Goal: Obtain resource: Download file/media

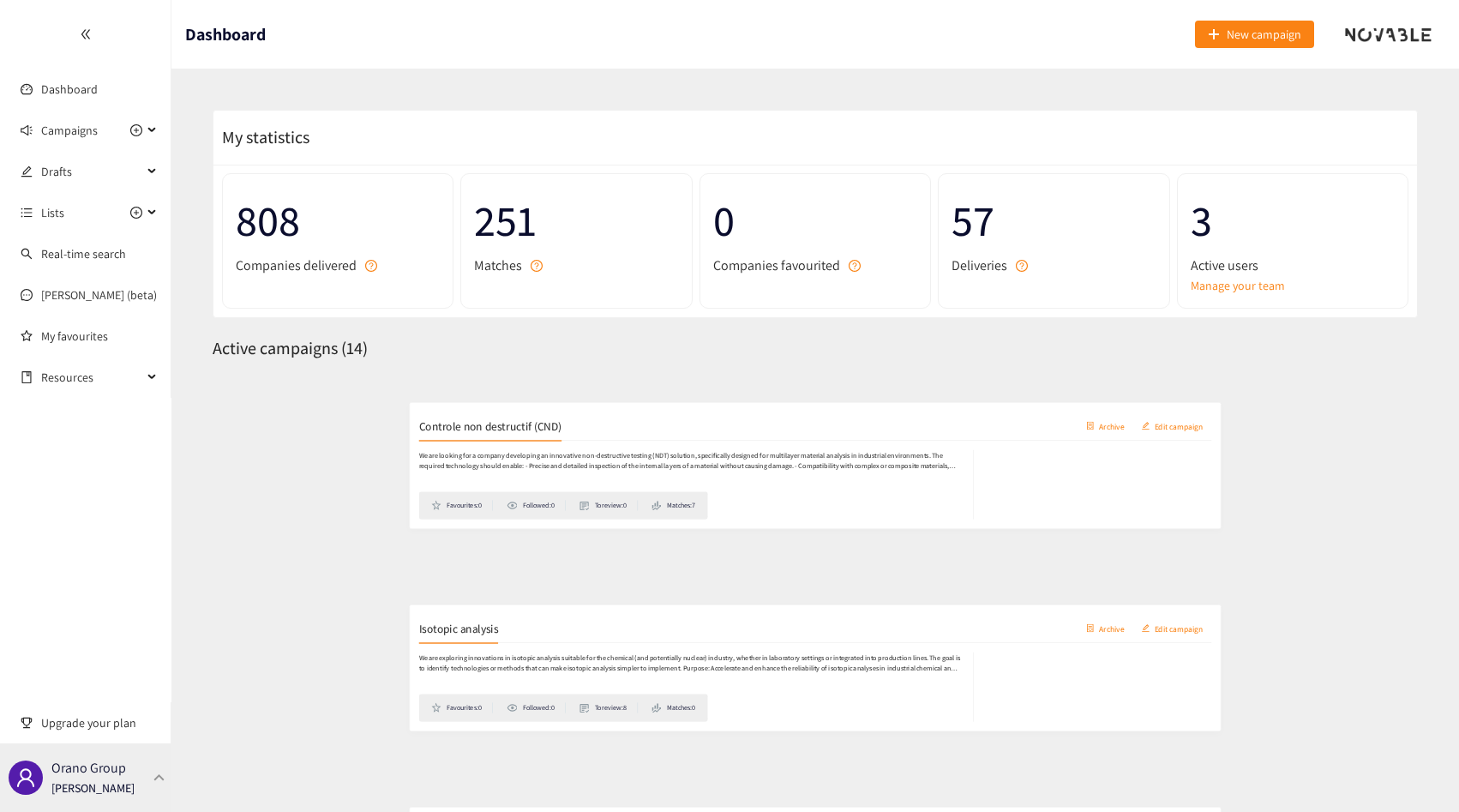
click at [110, 767] on p "Orano Group" at bounding box center [89, 767] width 75 height 21
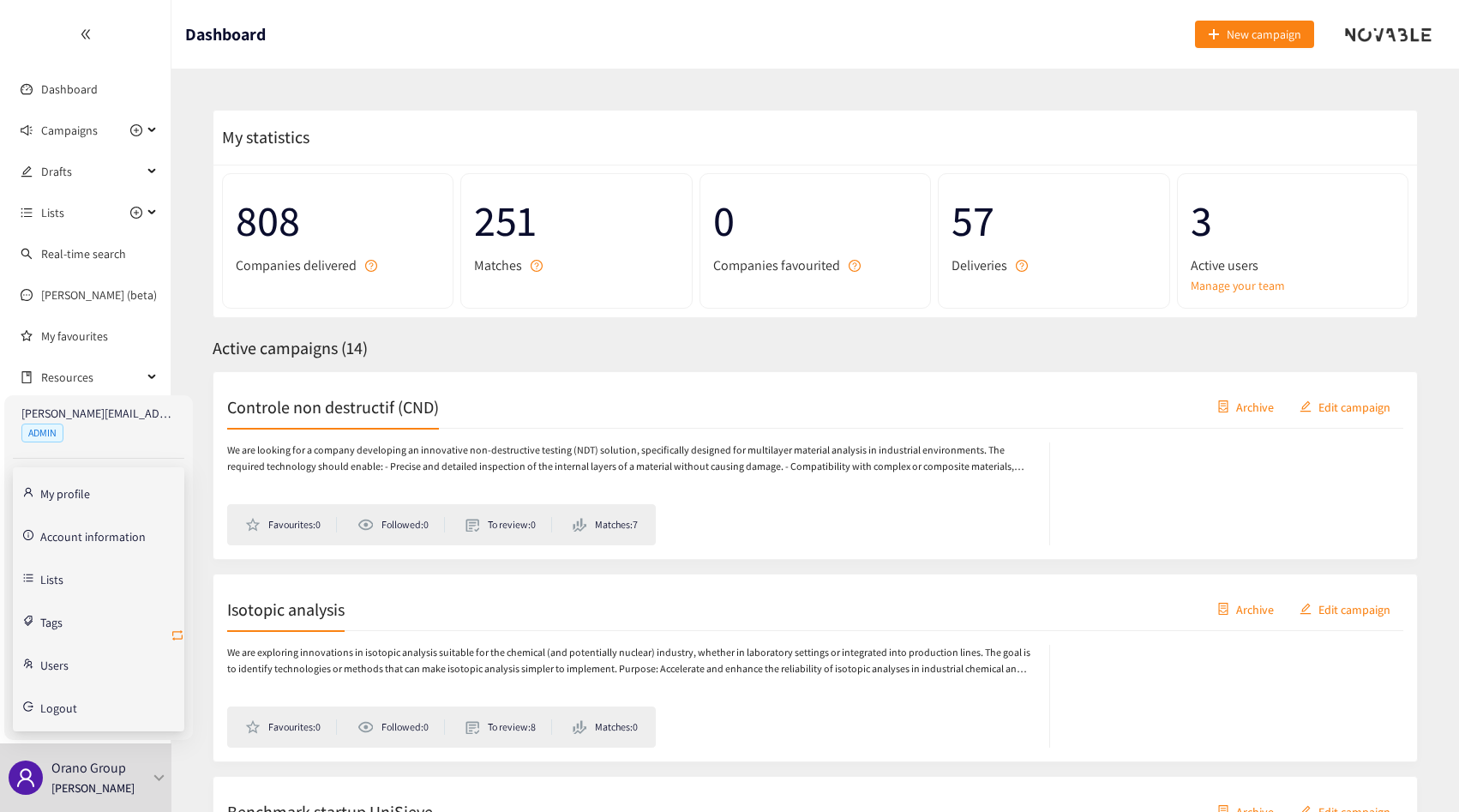
click at [176, 638] on icon "retweet" at bounding box center [177, 635] width 11 height 11
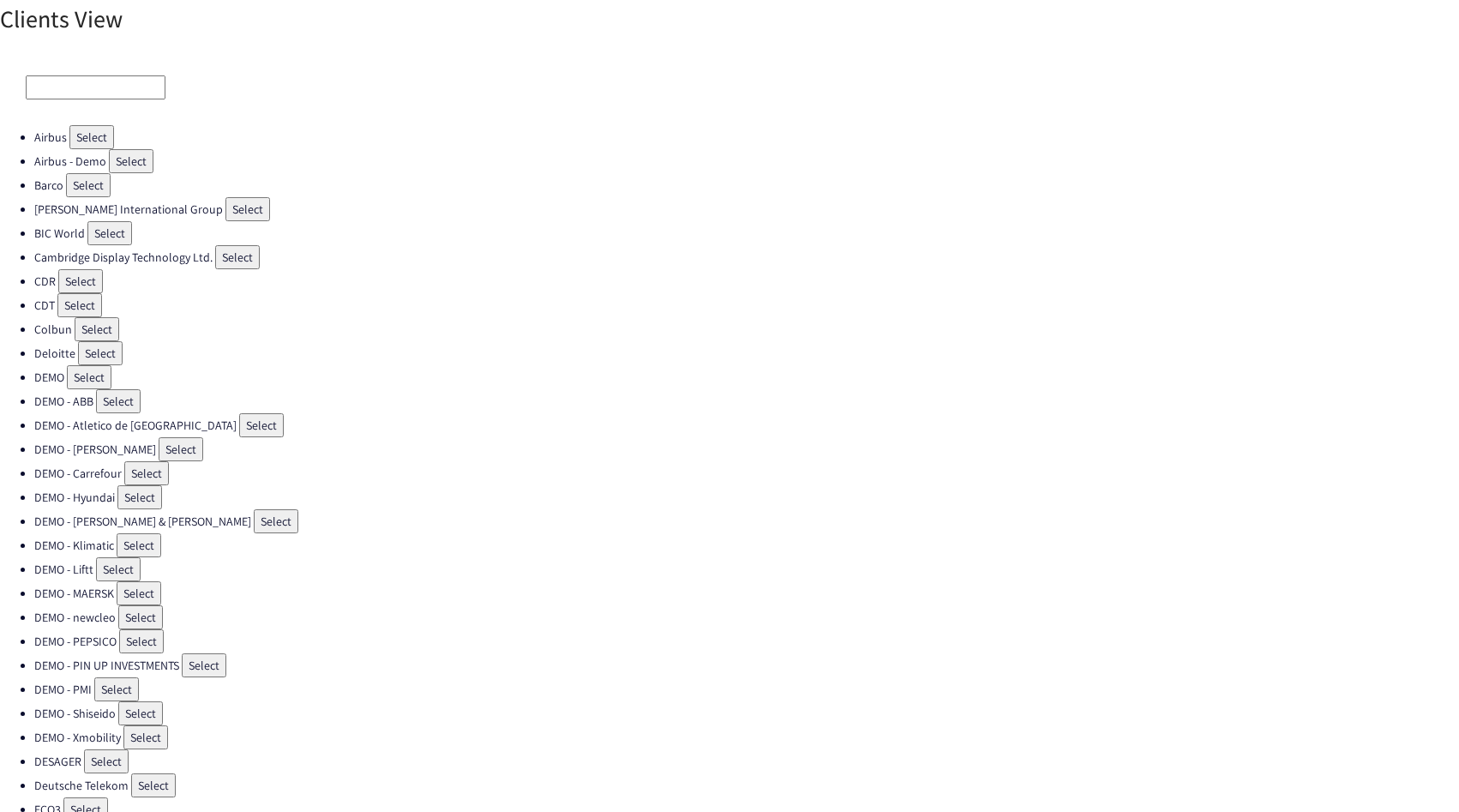
click at [79, 93] on input at bounding box center [95, 87] width 140 height 24
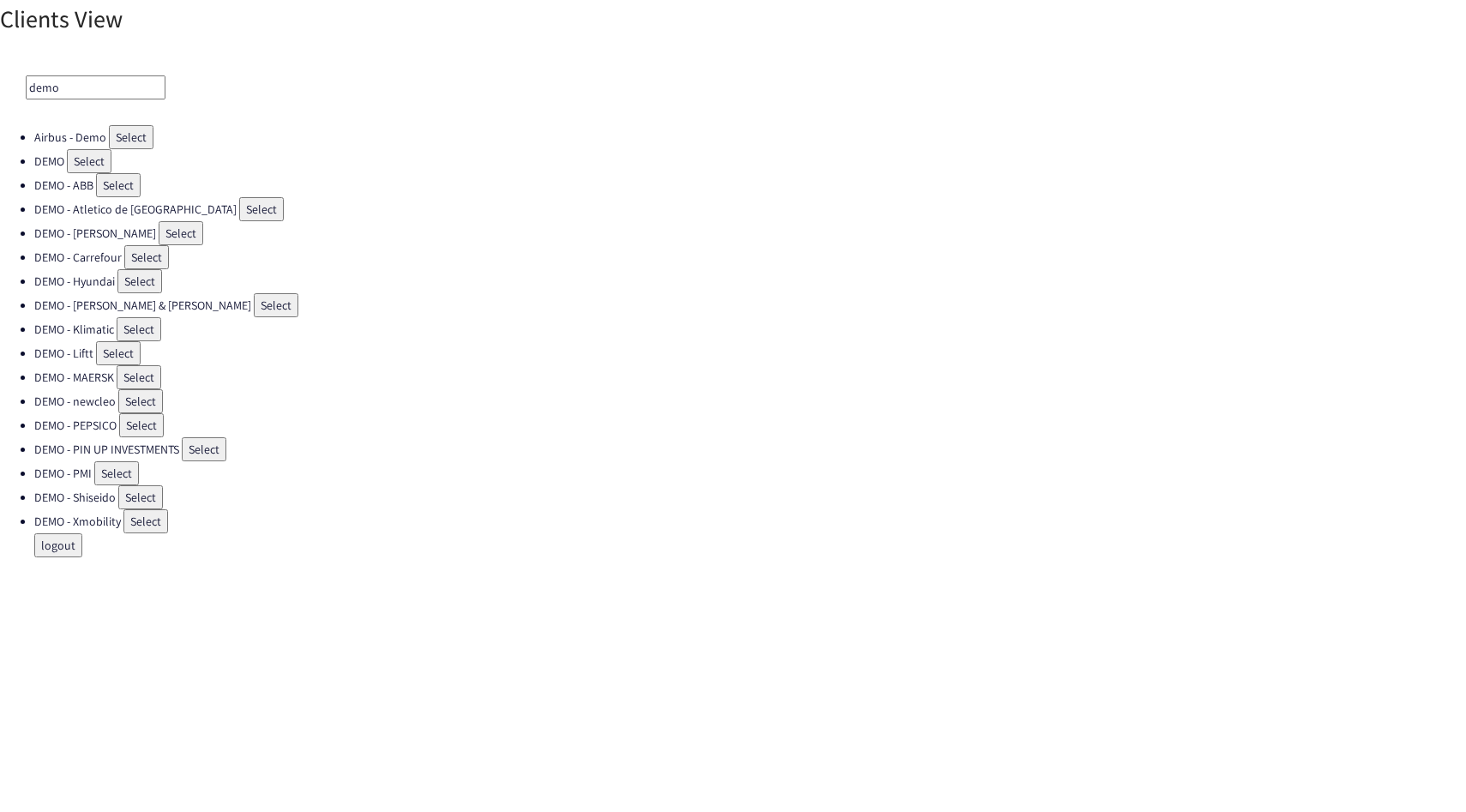
type input "demo"
click at [78, 158] on button "Select" at bounding box center [89, 160] width 45 height 24
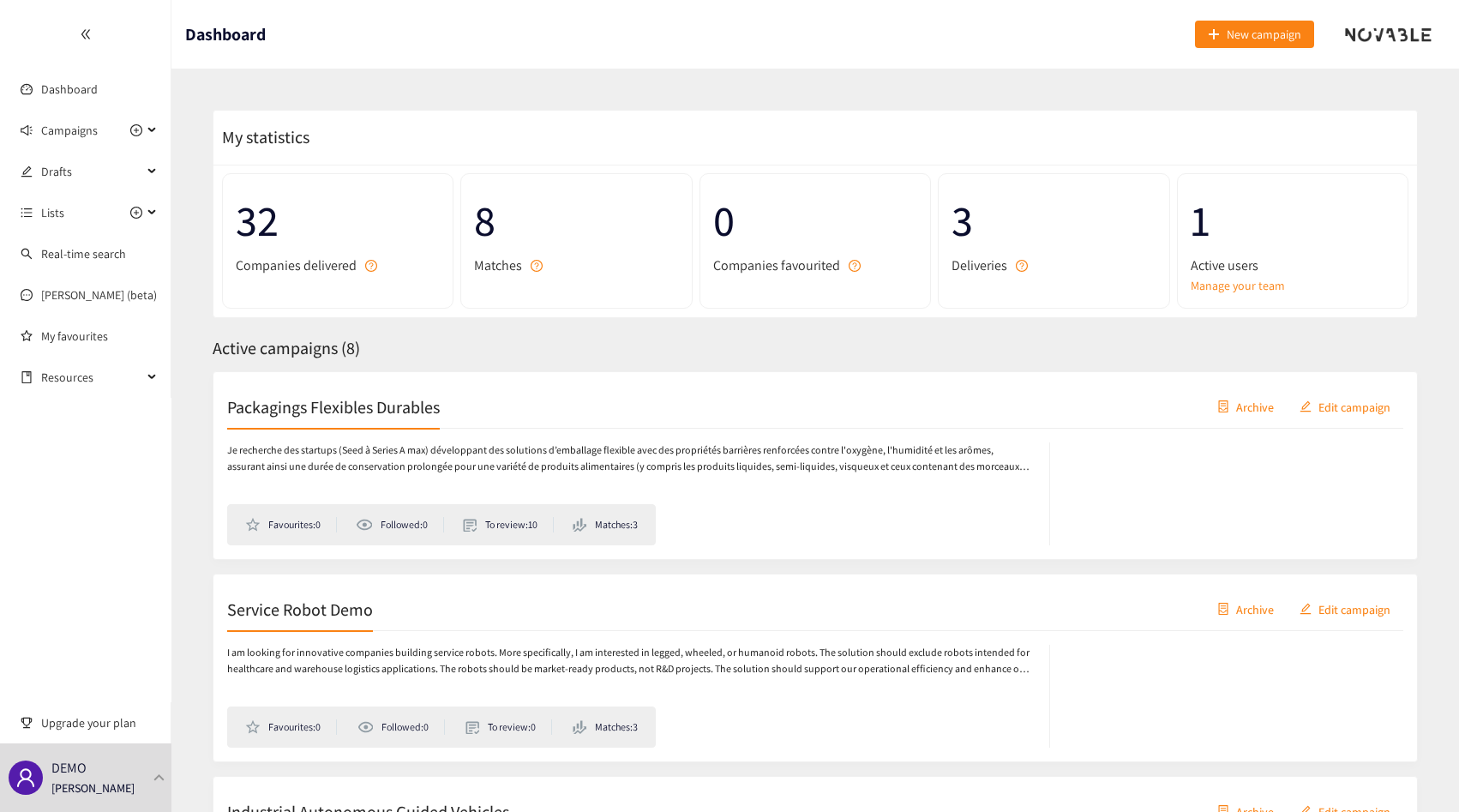
click at [418, 426] on div "Packagings Flexibles Durables Archive Edit campaign" at bounding box center [815, 407] width 1177 height 43
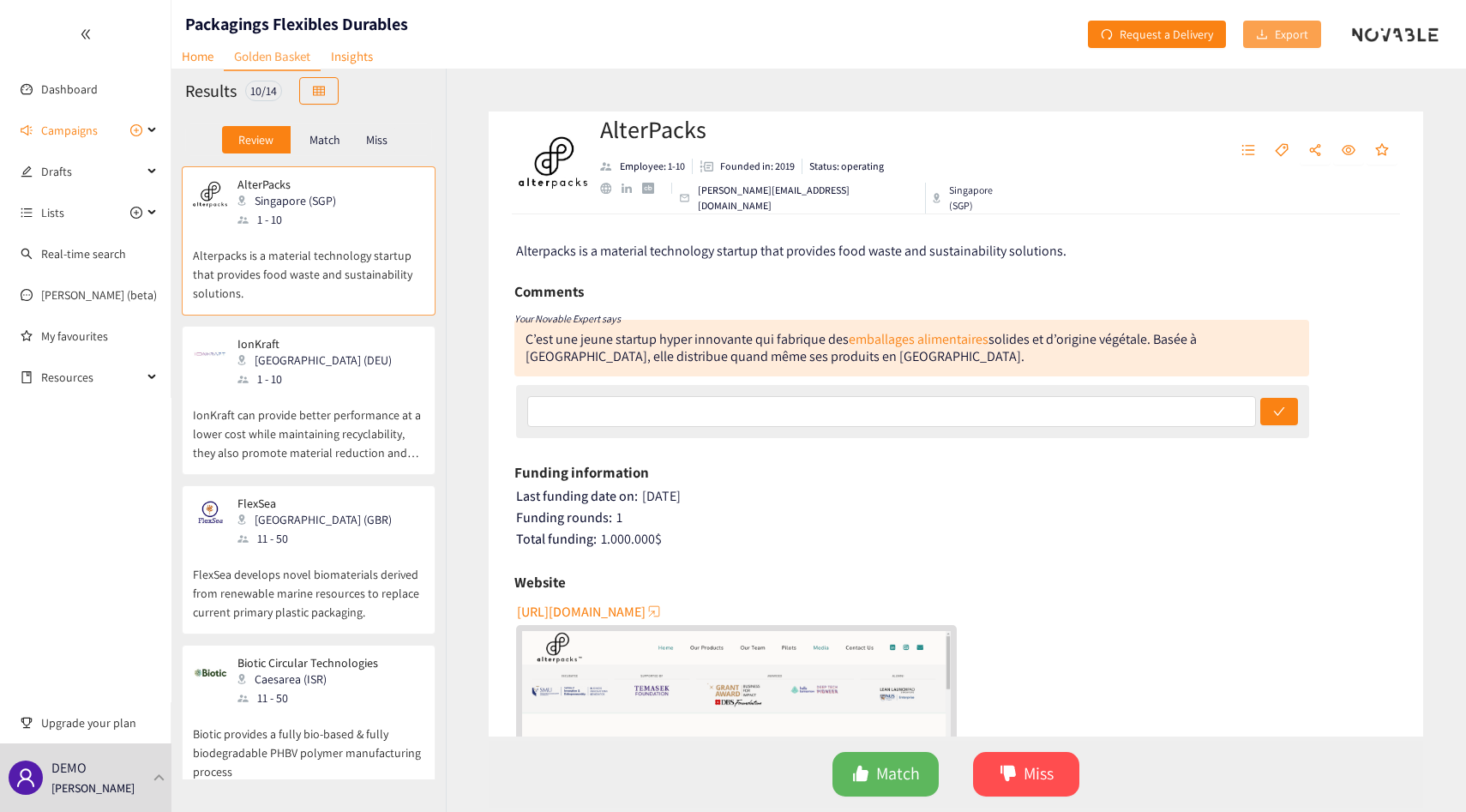
click at [1276, 42] on span "Export" at bounding box center [1291, 34] width 34 height 19
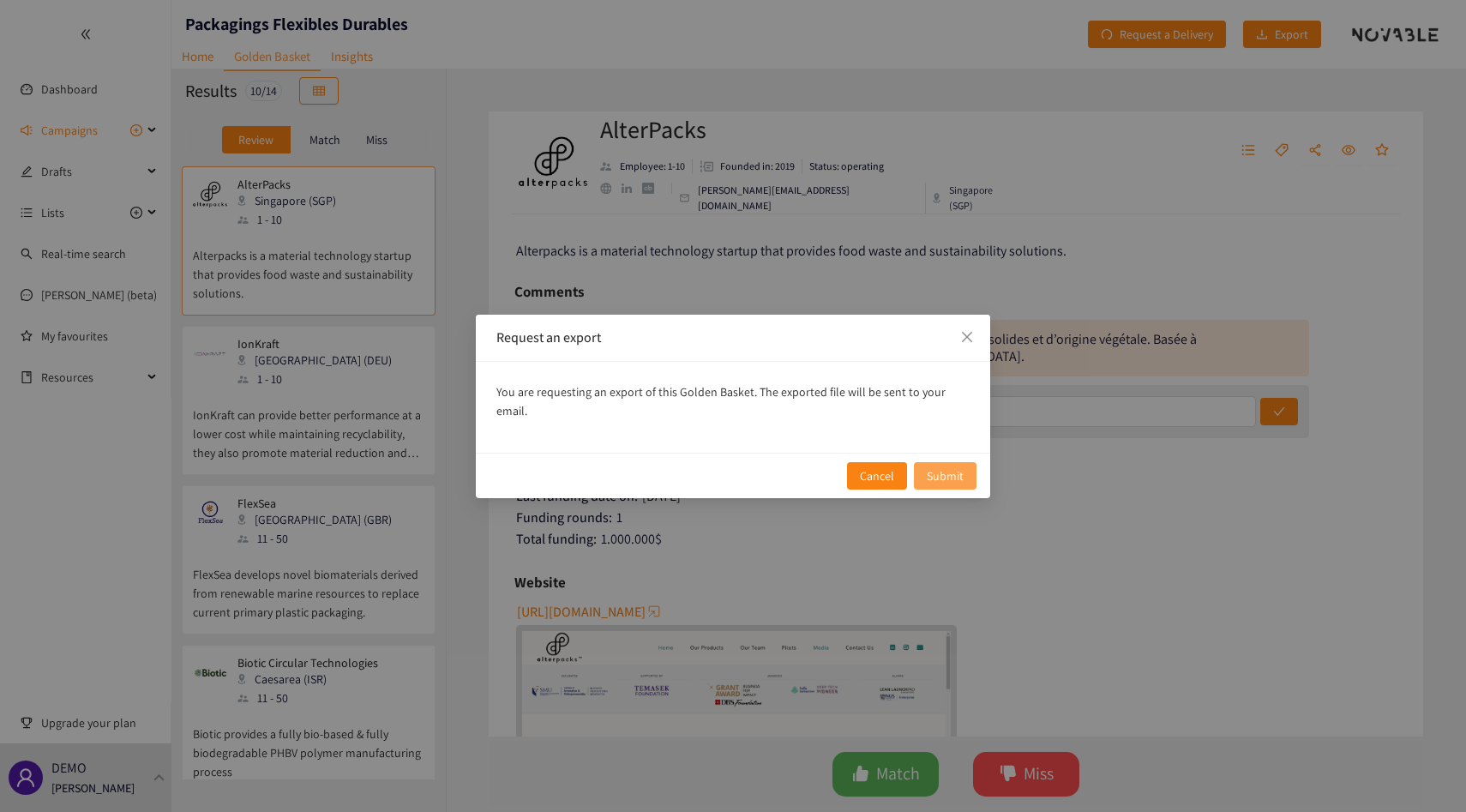
click at [950, 462] on button "Submit" at bounding box center [945, 475] width 62 height 28
